Goal: Information Seeking & Learning: Learn about a topic

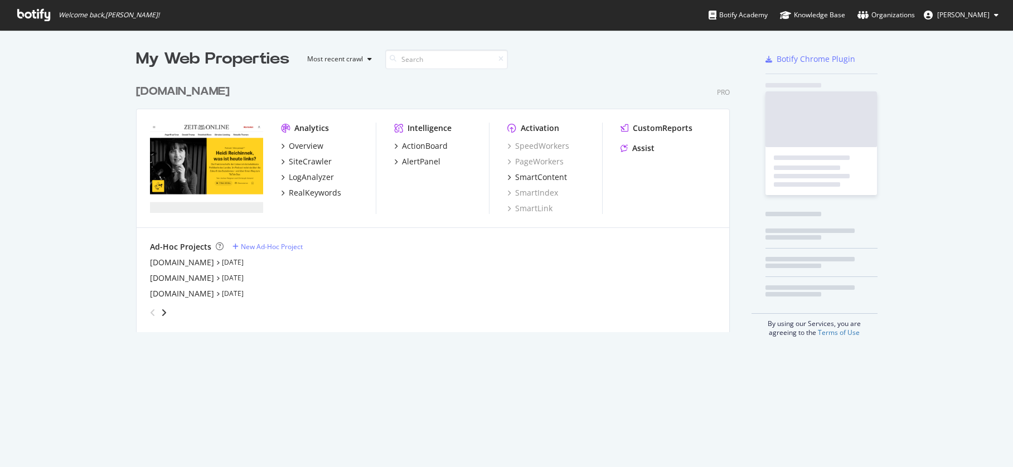
scroll to position [254, 594]
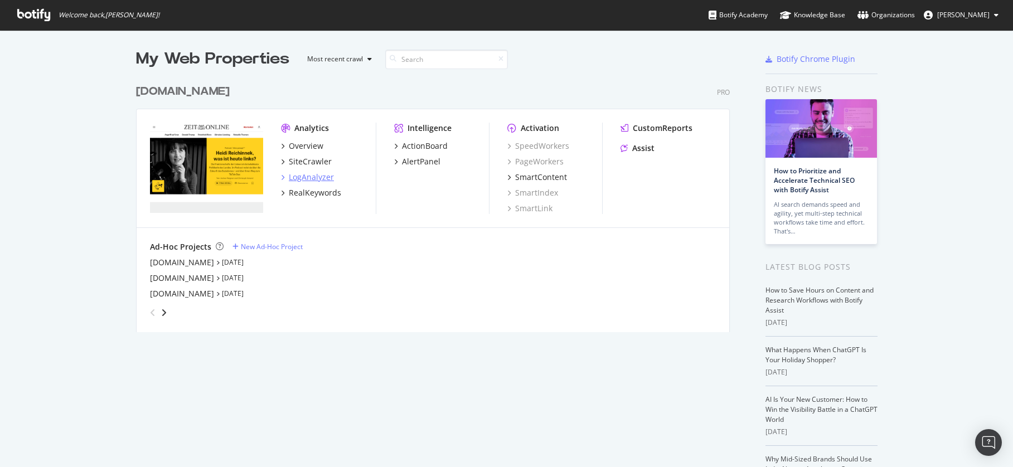
click at [308, 177] on div "LogAnalyzer" at bounding box center [311, 177] width 45 height 11
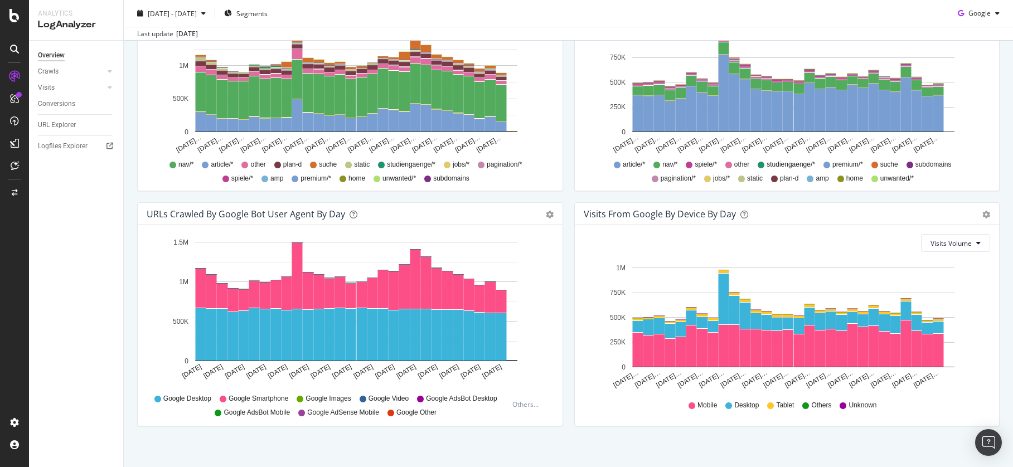
scroll to position [453, 0]
click at [109, 71] on icon at bounding box center [110, 71] width 4 height 7
click at [71, 128] on div "HTTP Codes" at bounding box center [62, 132] width 38 height 12
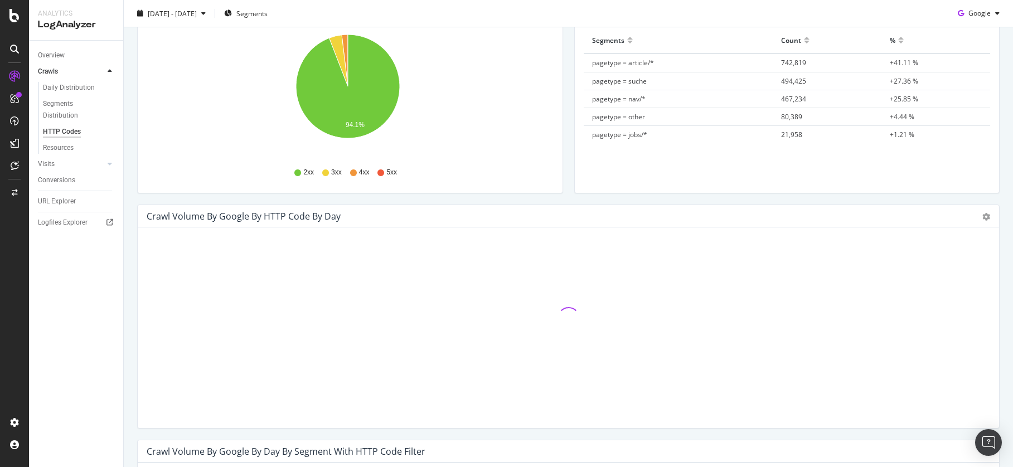
scroll to position [182, 0]
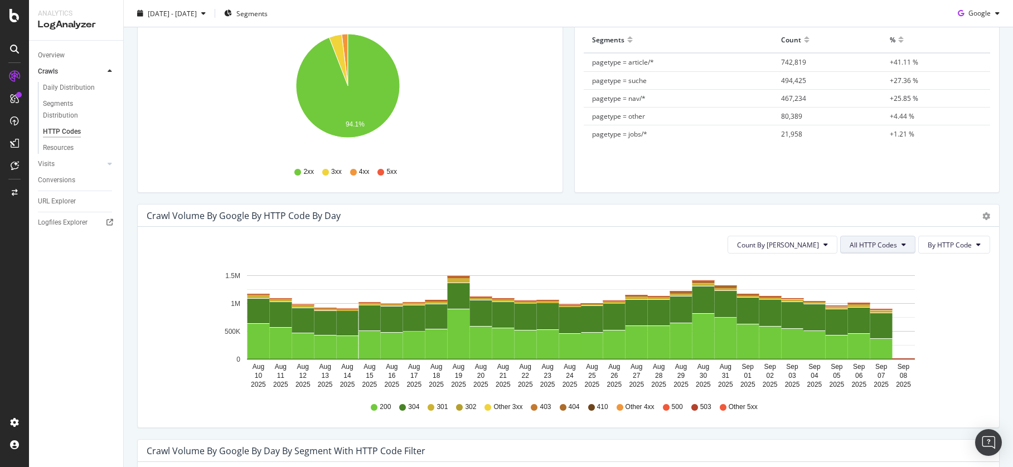
click at [882, 240] on span "All HTTP Codes" at bounding box center [872, 244] width 47 height 9
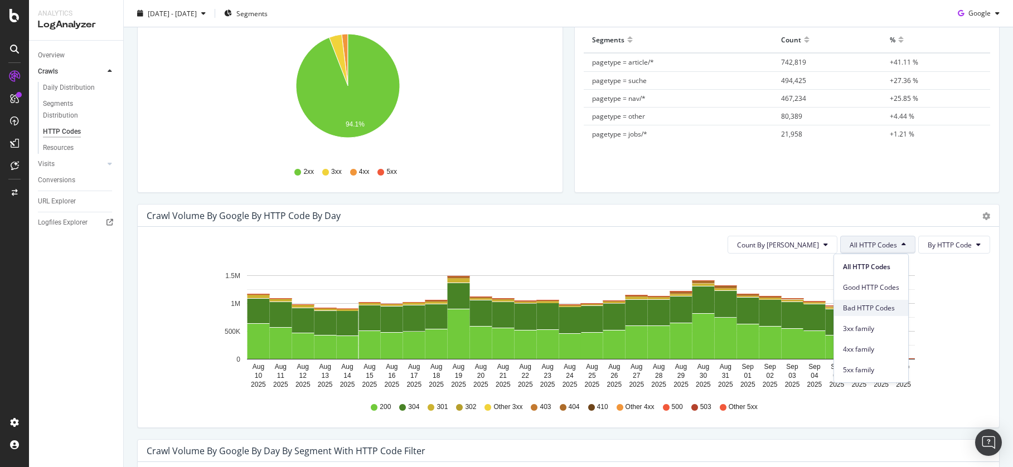
click at [879, 304] on span "Bad HTTP Codes" at bounding box center [871, 308] width 56 height 10
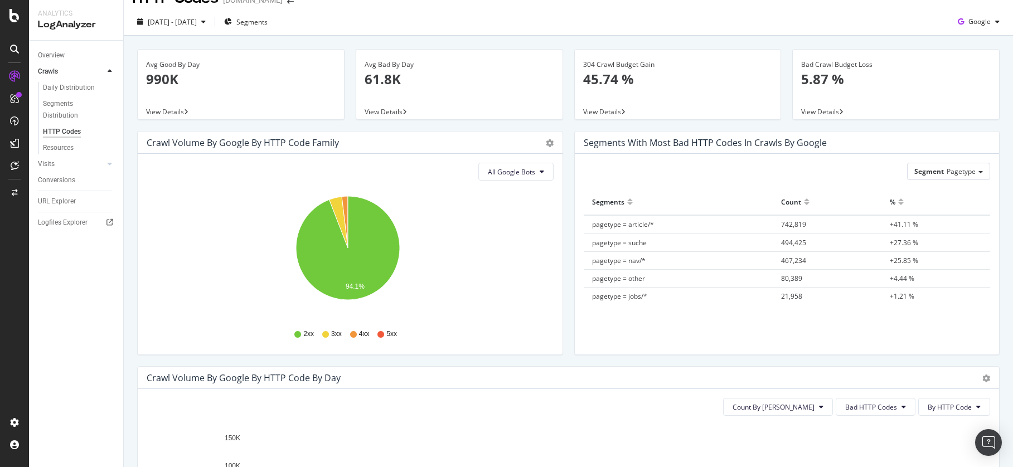
scroll to position [0, 0]
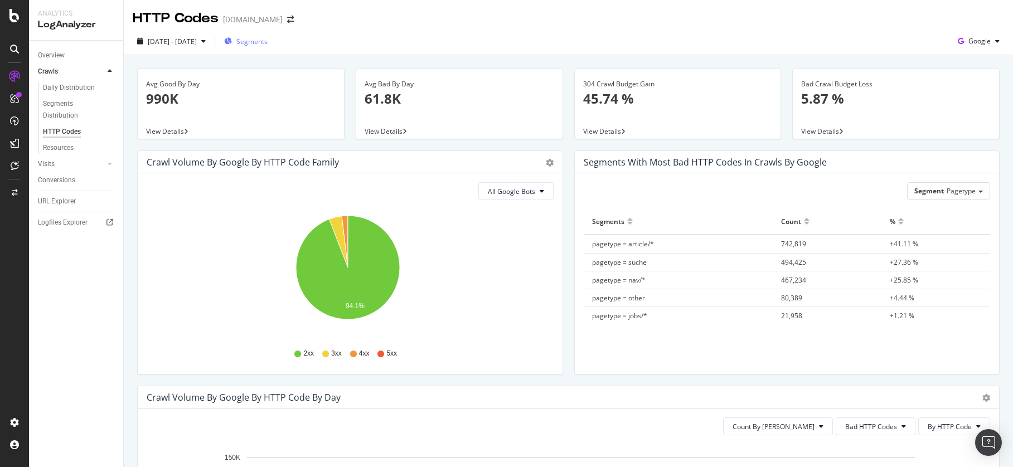
click at [268, 46] on div "Segments" at bounding box center [245, 41] width 43 height 17
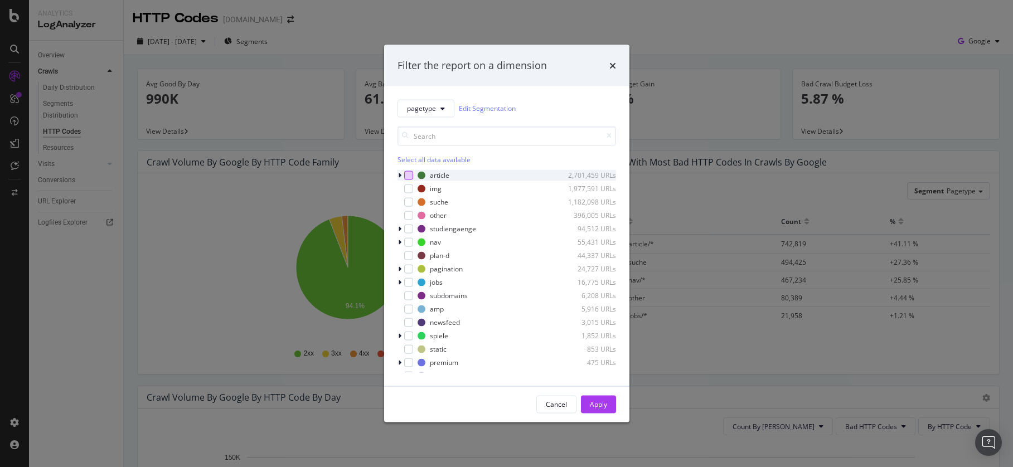
click at [411, 177] on div "modal" at bounding box center [408, 175] width 9 height 9
click at [606, 403] on div "Apply" at bounding box center [598, 404] width 17 height 9
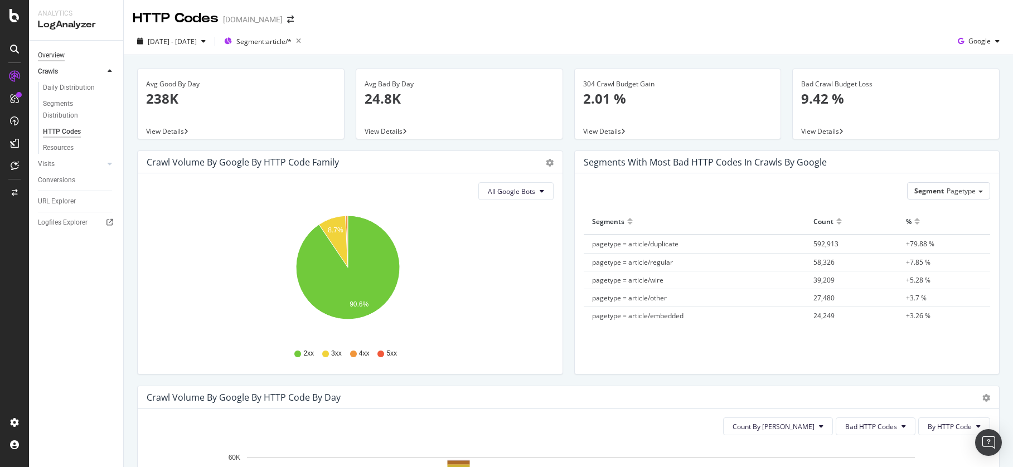
click at [59, 53] on div "Overview" at bounding box center [51, 56] width 27 height 12
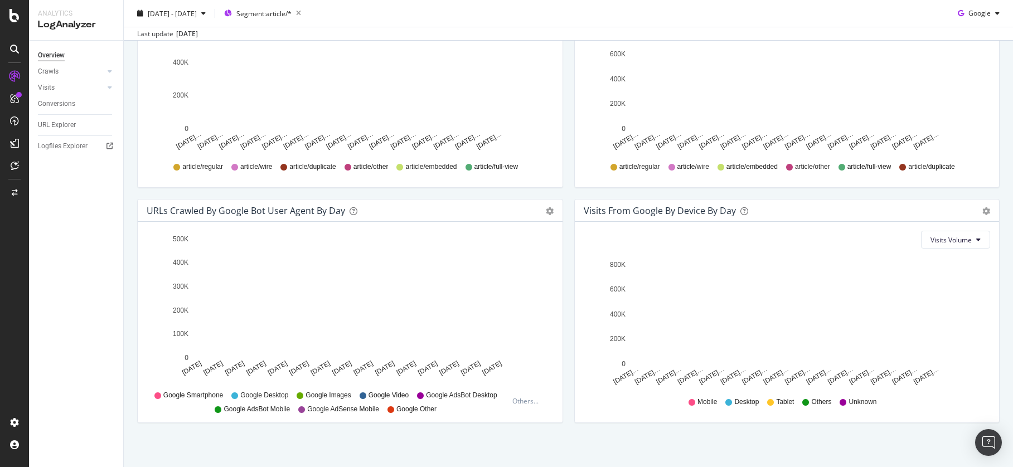
scroll to position [462, 0]
